Goal: Task Accomplishment & Management: Manage account settings

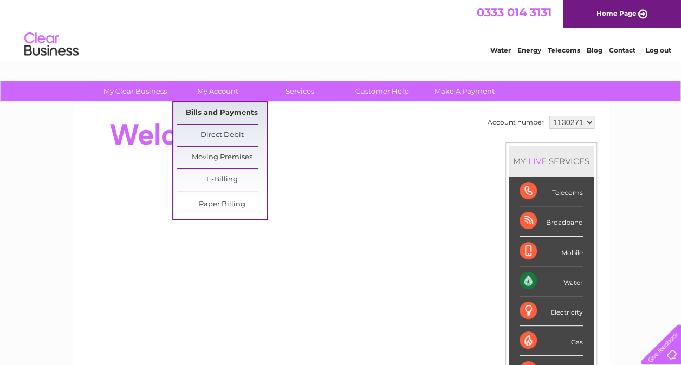
click at [217, 112] on link "Bills and Payments" at bounding box center [221, 113] width 89 height 22
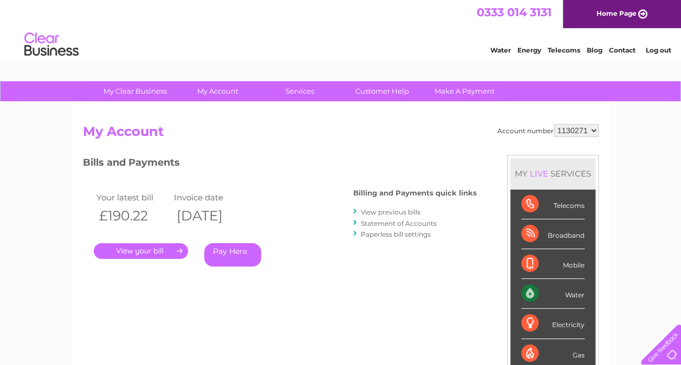
click at [154, 250] on link "." at bounding box center [141, 251] width 94 height 16
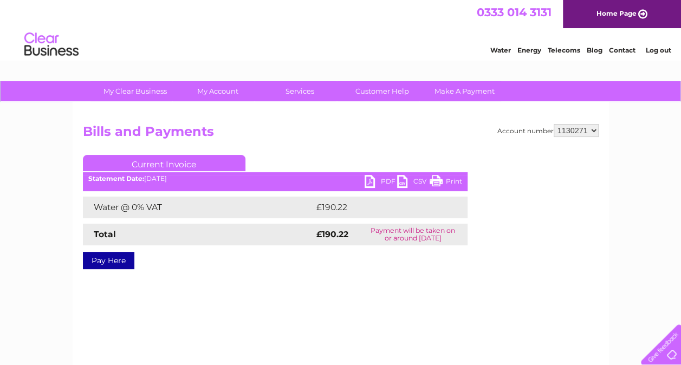
click at [371, 181] on link "PDF" at bounding box center [381, 183] width 33 height 16
